Goal: Check status: Check status

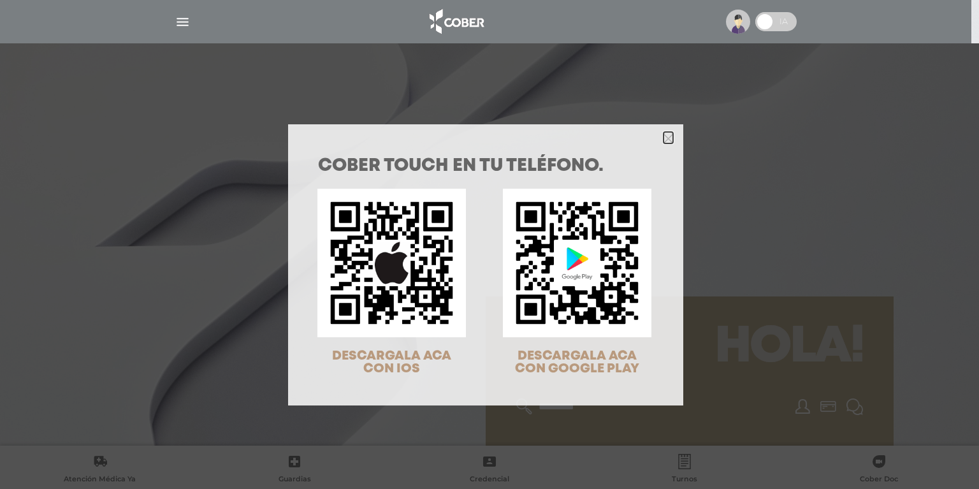
click at [668, 135] on icon "Close" at bounding box center [669, 139] width 10 height 10
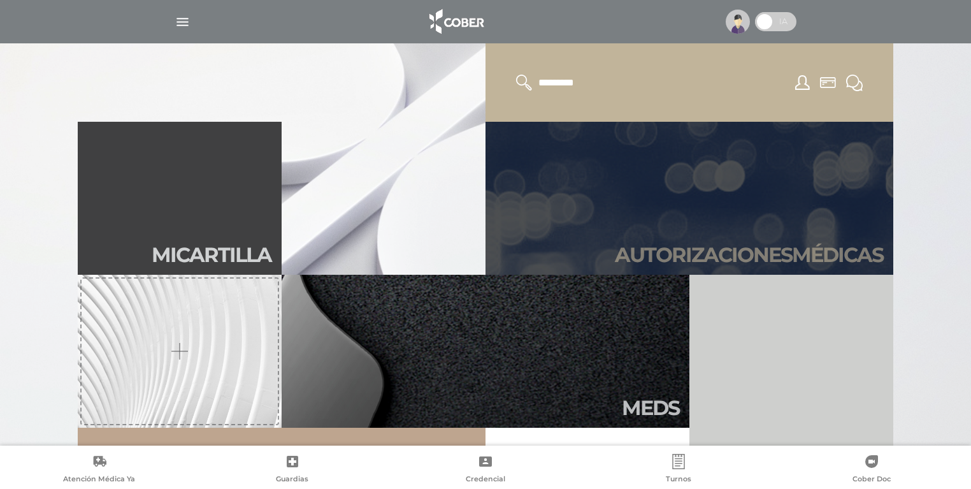
scroll to position [306, 0]
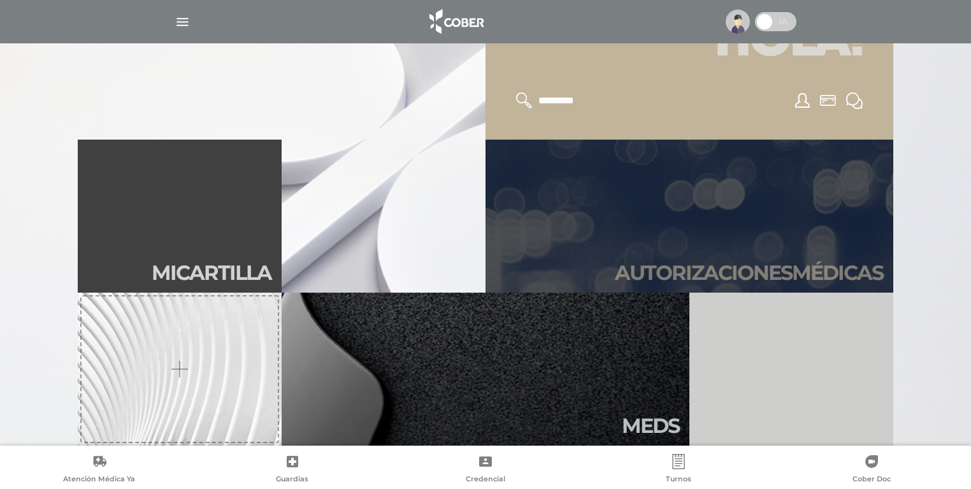
click at [704, 270] on h2 "Autori zaciones médicas" at bounding box center [749, 273] width 268 height 24
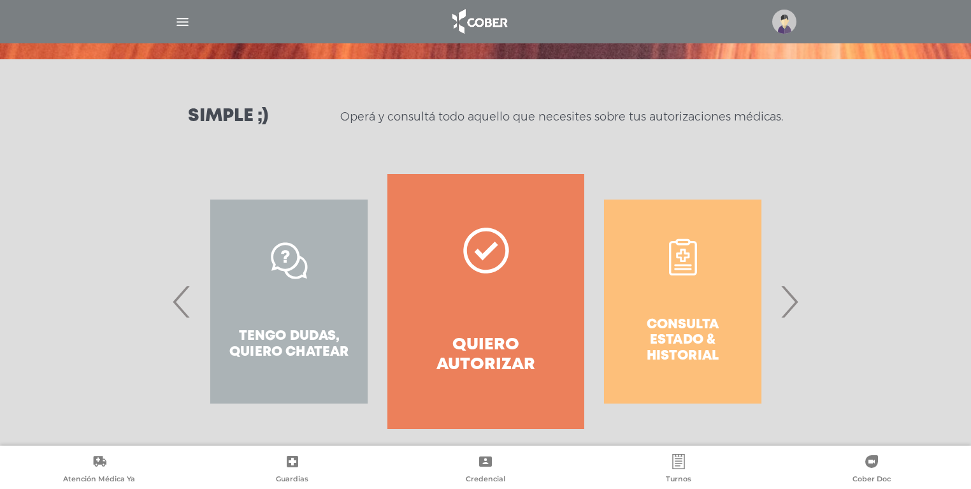
scroll to position [150, 0]
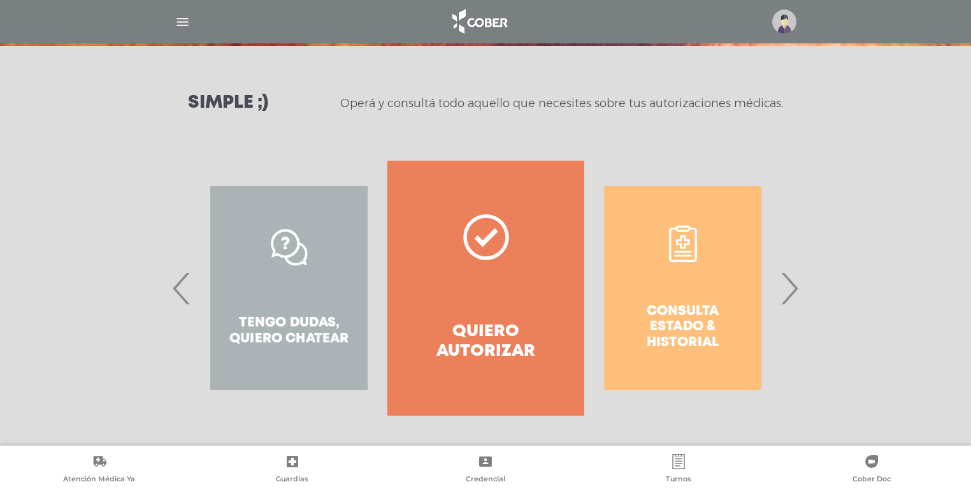
click at [795, 287] on span "›" at bounding box center [789, 288] width 25 height 69
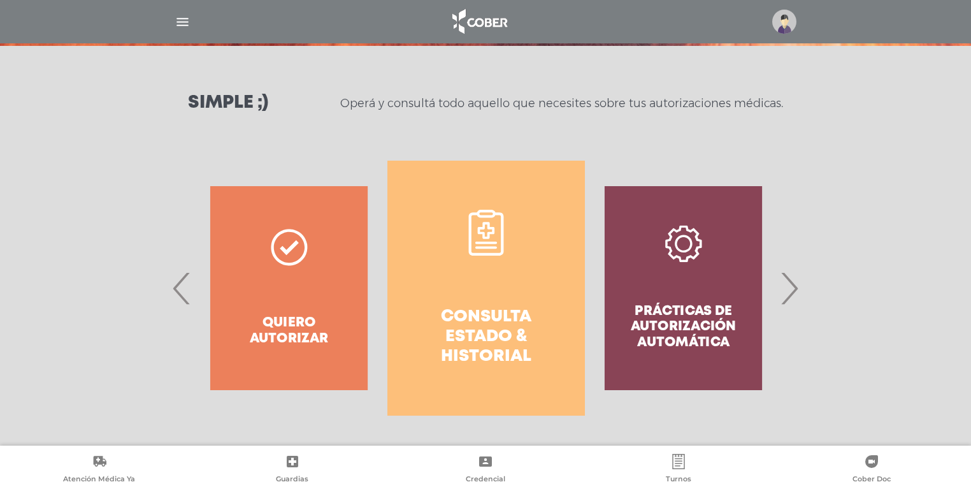
click at [490, 282] on link "Consulta estado & historial" at bounding box center [486, 288] width 197 height 255
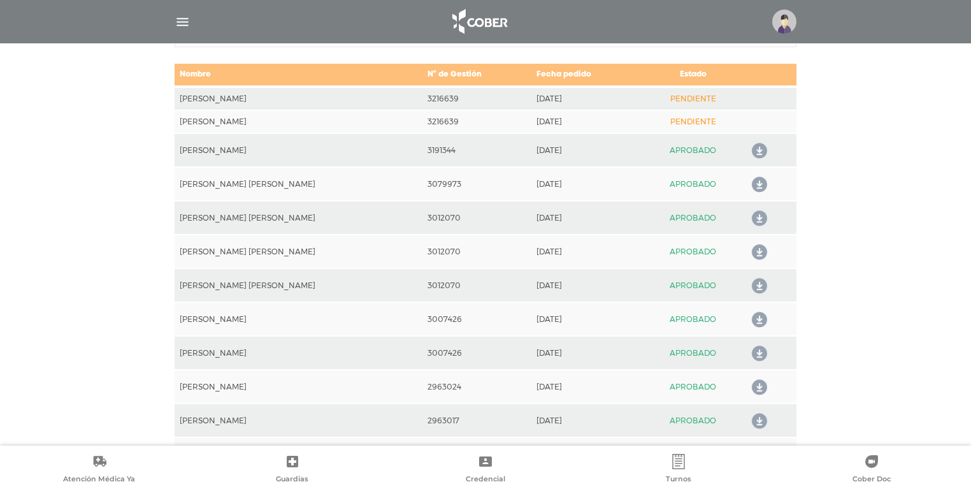
scroll to position [464, 0]
